Goal: Task Accomplishment & Management: Use online tool/utility

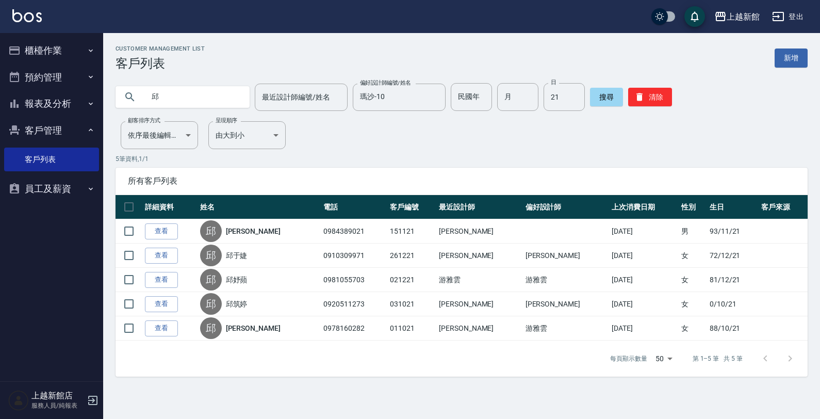
click at [44, 47] on button "櫃檯作業" at bounding box center [51, 50] width 95 height 27
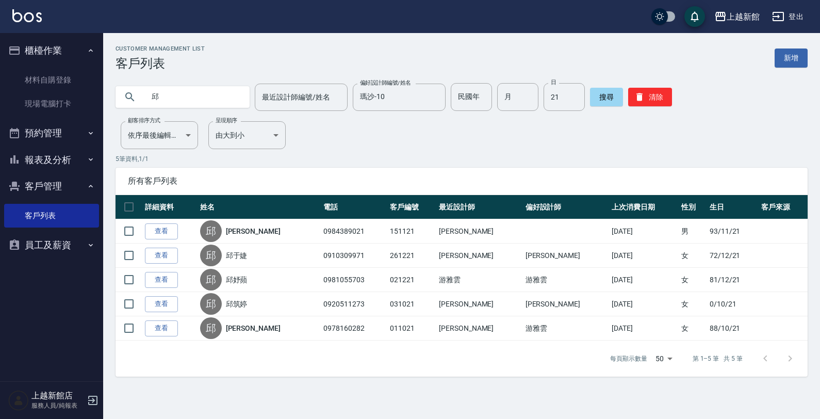
click at [52, 127] on button "預約管理" at bounding box center [51, 133] width 95 height 27
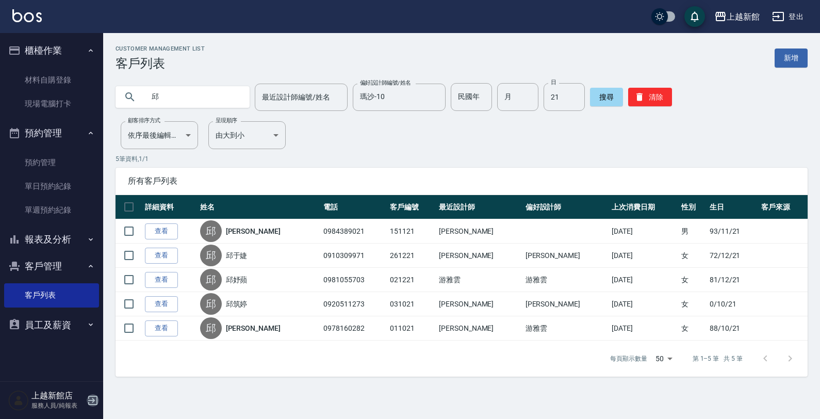
drag, startPoint x: 91, startPoint y: 402, endPoint x: 97, endPoint y: 392, distance: 12.0
click at [91, 401] on icon "button" at bounding box center [93, 400] width 12 height 12
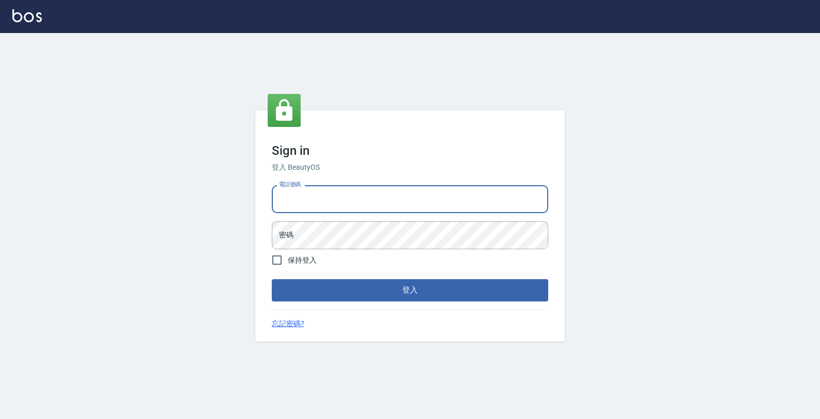
click at [400, 207] on input "電話號碼" at bounding box center [410, 199] width 276 height 28
type input "0933303551"
click at [272, 279] on button "登入" at bounding box center [410, 290] width 276 height 22
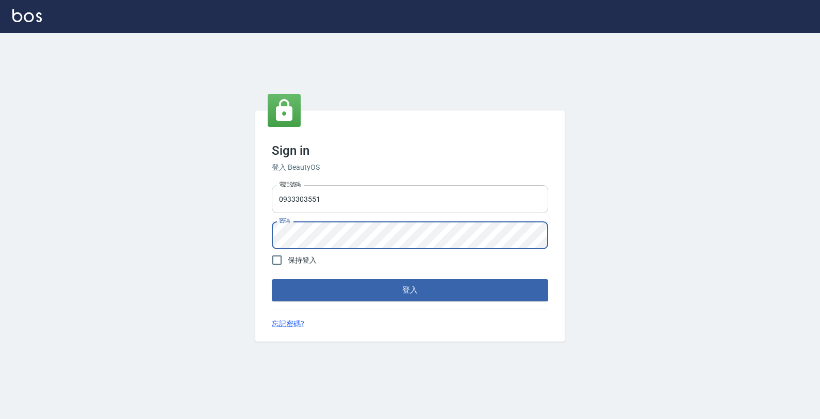
click at [272, 279] on button "登入" at bounding box center [410, 290] width 276 height 22
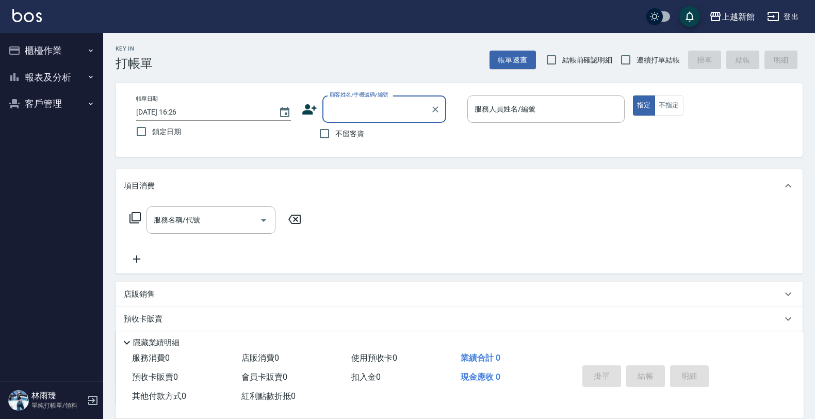
click at [51, 55] on button "櫃檯作業" at bounding box center [51, 50] width 95 height 27
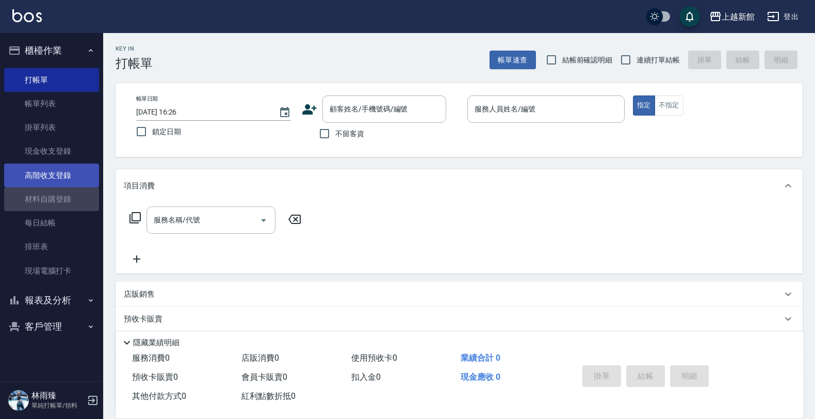
drag, startPoint x: 56, startPoint y: 204, endPoint x: 93, endPoint y: 185, distance: 42.4
click at [57, 204] on link "材料自購登錄" at bounding box center [51, 199] width 95 height 24
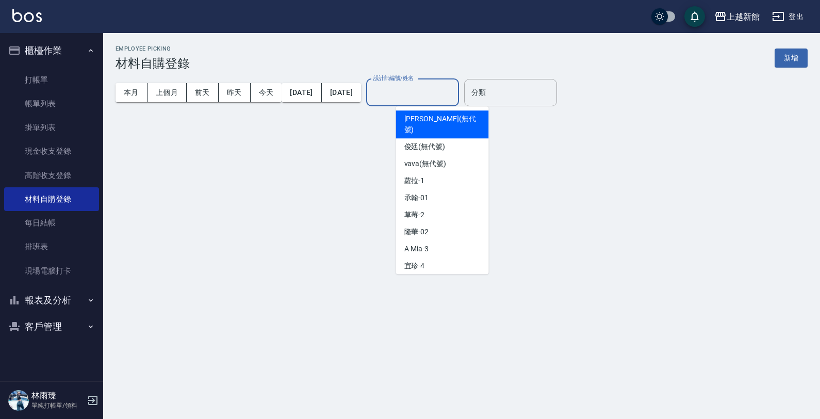
click at [454, 94] on input "設計師編號/姓名" at bounding box center [413, 93] width 84 height 18
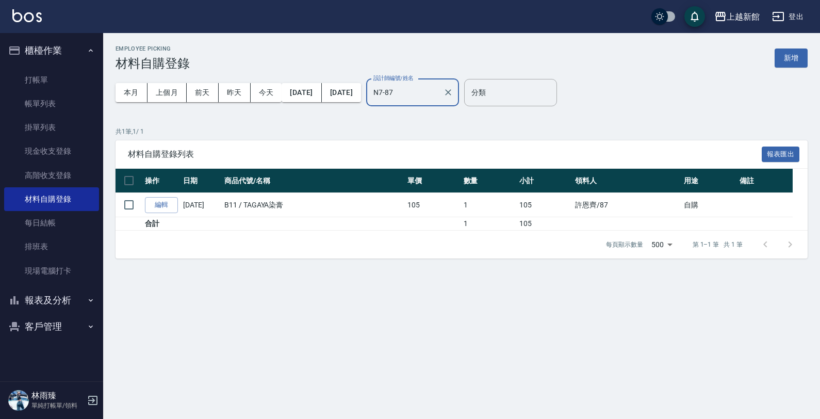
type input "N7-87"
click at [94, 403] on icon "button" at bounding box center [93, 400] width 12 height 12
